Goal: Task Accomplishment & Management: Complete application form

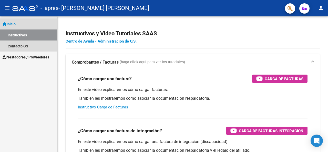
click at [16, 25] on span "Inicio" at bounding box center [9, 24] width 13 height 6
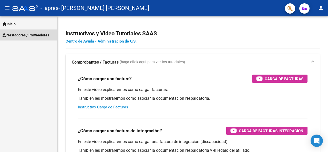
click at [22, 34] on span "Prestadores / Proveedores" at bounding box center [26, 35] width 47 height 6
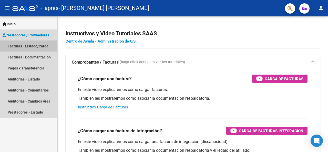
click at [29, 47] on link "Facturas - Listado/Carga" at bounding box center [28, 45] width 57 height 11
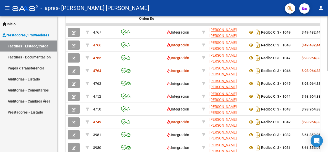
scroll to position [164, 0]
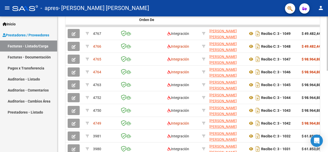
click at [324, 124] on div at bounding box center [327, 110] width 1 height 54
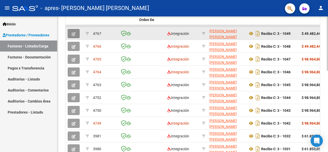
click at [75, 33] on icon "button" at bounding box center [74, 34] width 4 height 4
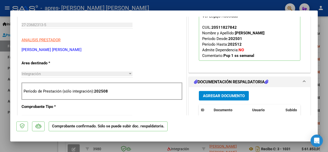
scroll to position [0, 0]
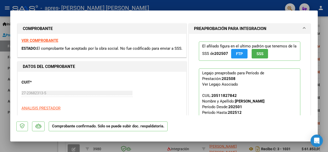
click at [258, 53] on span "SSS" at bounding box center [259, 53] width 7 height 5
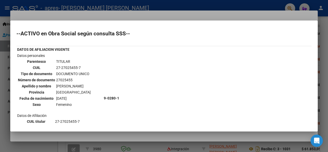
click at [4, 92] on div at bounding box center [164, 76] width 328 height 152
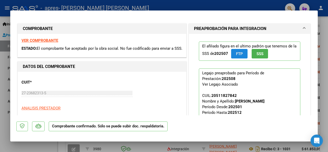
click at [236, 52] on span "FTP" at bounding box center [239, 53] width 7 height 5
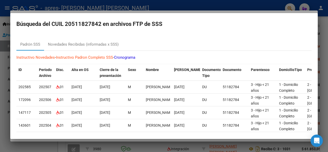
click at [1, 90] on div at bounding box center [164, 76] width 328 height 152
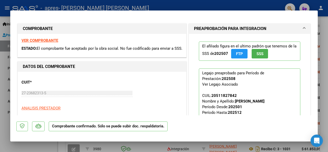
click at [1, 90] on div at bounding box center [164, 76] width 328 height 152
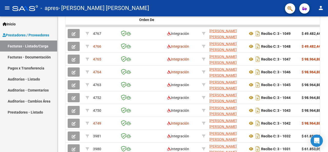
scroll to position [164, 0]
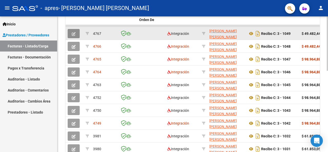
click at [74, 34] on icon "button" at bounding box center [74, 34] width 4 height 4
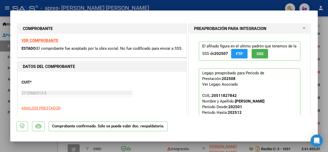
click at [1, 91] on div at bounding box center [164, 76] width 328 height 152
type input "$ 0,00"
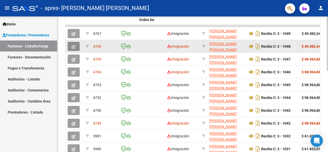
click at [73, 48] on icon "button" at bounding box center [74, 47] width 4 height 4
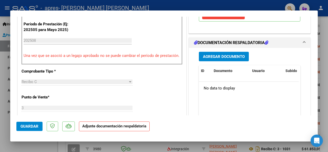
scroll to position [139, 0]
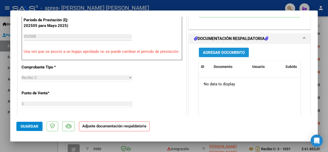
click at [237, 50] on span "Agregar Documento" at bounding box center [224, 52] width 42 height 5
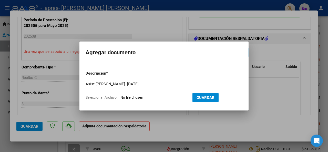
type input "Asist [PERSON_NAME]. [DATE]"
click at [124, 96] on input "Seleccionar Archivo" at bounding box center [154, 97] width 68 height 5
type input "C:\fakepath\ASIST [PERSON_NAME] [PERSON_NAME][DATE].pdf"
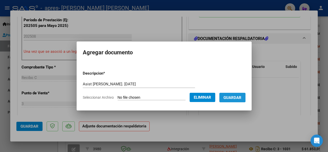
click at [234, 97] on span "Guardar" at bounding box center [232, 97] width 18 height 5
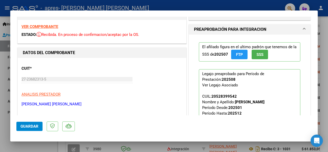
scroll to position [0, 0]
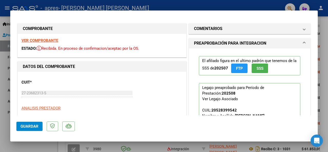
click at [303, 42] on span at bounding box center [304, 43] width 2 height 6
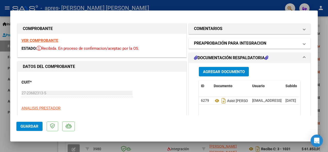
click at [303, 42] on span at bounding box center [304, 43] width 2 height 6
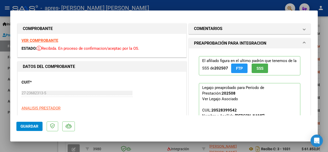
click at [3, 80] on div at bounding box center [164, 76] width 328 height 152
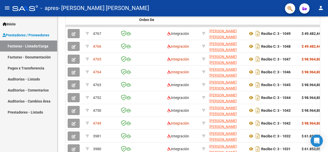
scroll to position [164, 0]
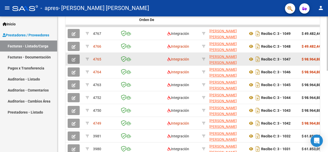
click at [72, 60] on icon "button" at bounding box center [74, 60] width 4 height 4
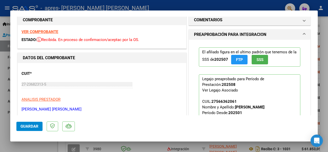
scroll to position [0, 0]
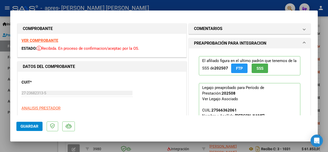
click at [5, 89] on div at bounding box center [164, 76] width 328 height 152
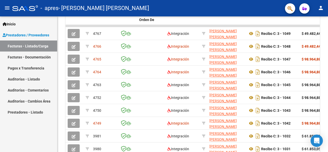
scroll to position [164, 0]
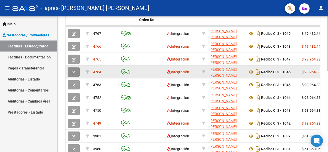
click at [76, 70] on button "button" at bounding box center [74, 71] width 12 height 9
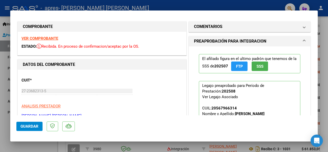
scroll to position [0, 0]
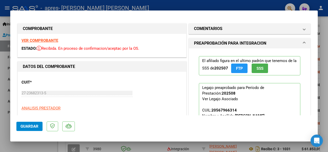
click at [4, 89] on div at bounding box center [164, 76] width 328 height 152
type input "$ 0,00"
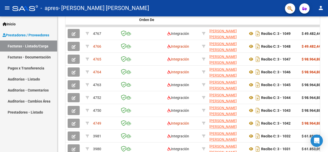
scroll to position [164, 0]
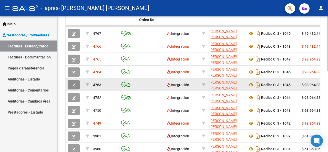
click at [75, 87] on button "button" at bounding box center [74, 84] width 12 height 9
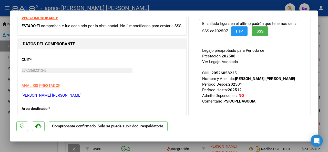
scroll to position [0, 0]
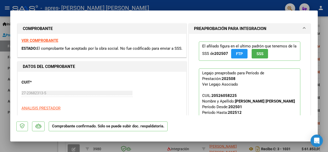
click at [0, 98] on div at bounding box center [164, 76] width 328 height 152
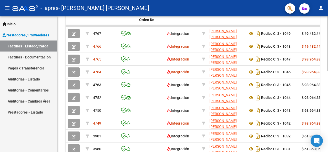
scroll to position [164, 0]
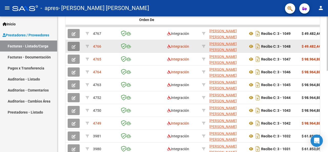
click at [72, 48] on button "button" at bounding box center [74, 46] width 12 height 9
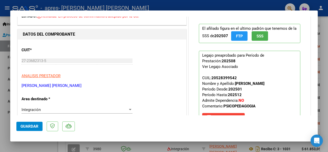
scroll to position [0, 0]
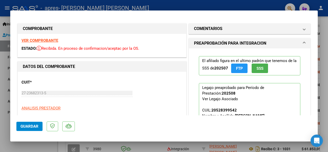
click at [5, 87] on div at bounding box center [164, 76] width 328 height 152
type input "$ 0,00"
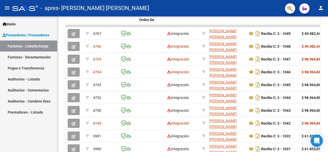
scroll to position [164, 0]
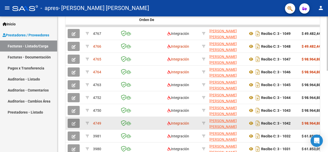
click at [73, 122] on icon "button" at bounding box center [74, 124] width 4 height 4
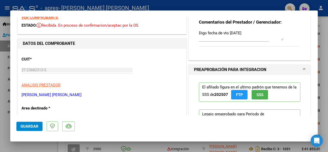
scroll to position [0, 0]
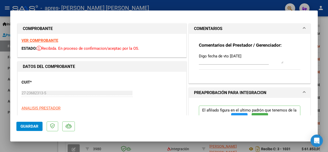
click at [6, 85] on div at bounding box center [164, 76] width 328 height 152
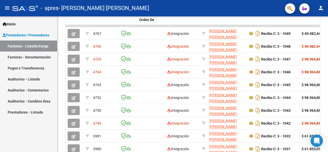
scroll to position [164, 0]
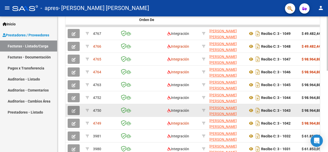
click at [73, 112] on icon "button" at bounding box center [74, 111] width 4 height 4
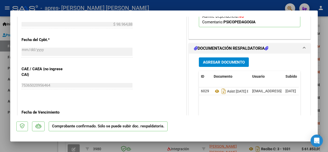
scroll to position [241, 0]
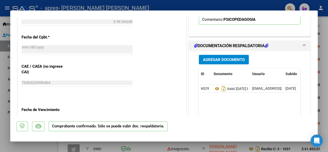
click at [2, 86] on div at bounding box center [164, 76] width 328 height 152
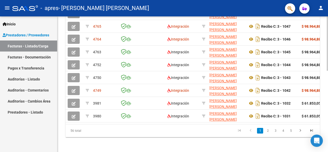
scroll to position [202, 0]
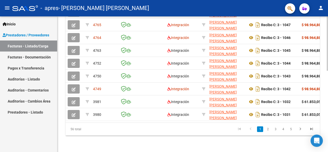
click at [324, 110] on div at bounding box center [327, 125] width 1 height 54
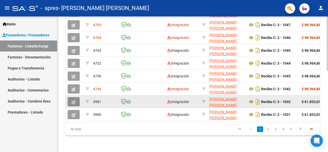
click at [76, 99] on button "button" at bounding box center [74, 101] width 12 height 9
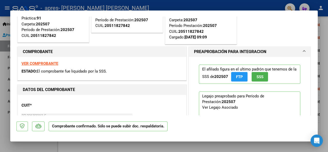
scroll to position [0, 0]
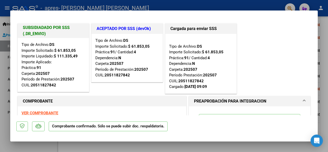
click at [5, 81] on div at bounding box center [164, 76] width 328 height 152
type input "$ 0,00"
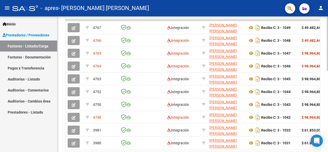
scroll to position [168, 0]
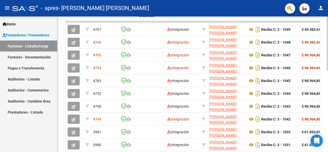
click at [324, 90] on div at bounding box center [327, 112] width 1 height 54
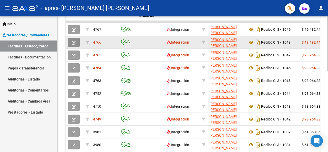
click at [74, 43] on icon "button" at bounding box center [74, 43] width 4 height 4
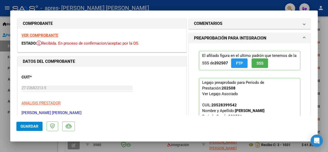
scroll to position [0, 0]
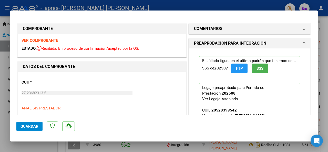
click at [1, 79] on div at bounding box center [164, 76] width 328 height 152
type input "$ 0,00"
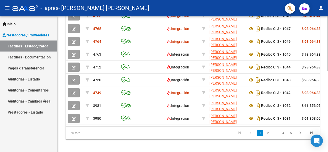
scroll to position [202, 0]
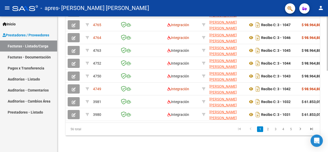
click at [324, 118] on div at bounding box center [327, 125] width 1 height 54
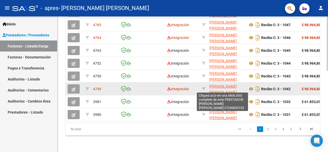
click at [211, 84] on span "[PERSON_NAME] [PERSON_NAME]" at bounding box center [222, 89] width 27 height 10
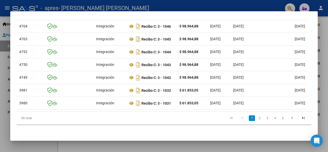
scroll to position [0, 0]
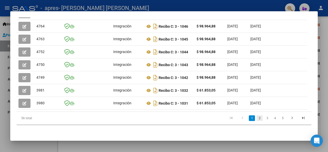
click at [256, 119] on link "2" at bounding box center [259, 118] width 6 height 6
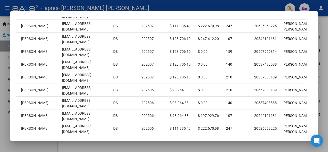
scroll to position [154, 0]
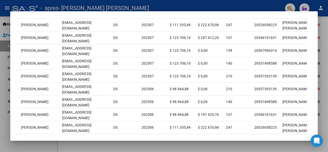
click at [322, 118] on div at bounding box center [164, 76] width 328 height 152
